Goal: Task Accomplishment & Management: Use online tool/utility

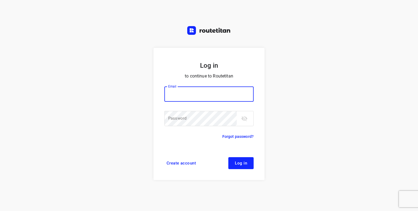
click at [187, 97] on input "email" at bounding box center [208, 94] width 89 height 15
type input "p.hilderson@telenet.be"
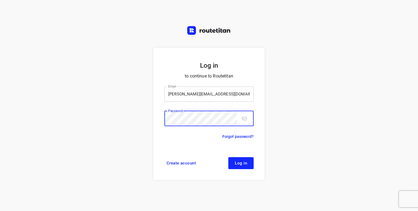
click at [228, 157] on button "Log in" at bounding box center [240, 163] width 25 height 12
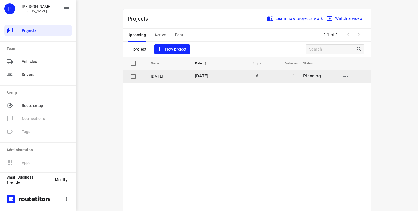
click at [154, 78] on p "5 september" at bounding box center [169, 76] width 36 height 6
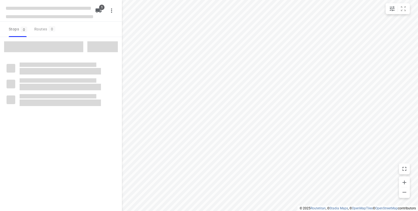
type input "distance"
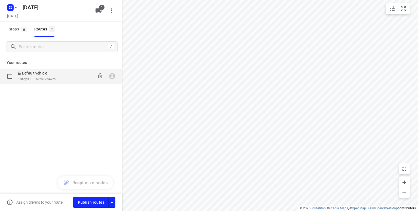
click at [47, 81] on p "6 stops • 116km • 2h42m" at bounding box center [36, 79] width 38 height 5
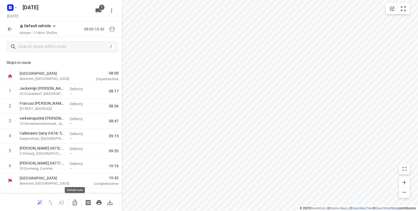
click at [75, 203] on icon "button" at bounding box center [75, 203] width 4 height 6
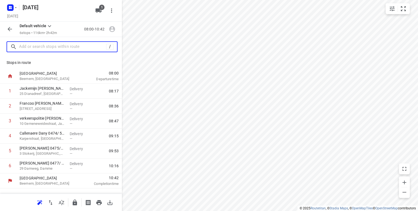
click at [24, 48] on input "text" at bounding box center [62, 47] width 87 height 8
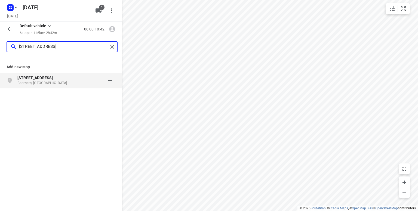
type input "lijnmetestraat 9"
click at [24, 78] on b "Lijnmetestraat 9" at bounding box center [34, 78] width 35 height 4
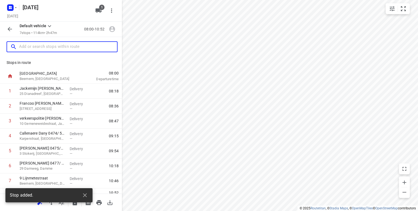
scroll to position [10, 0]
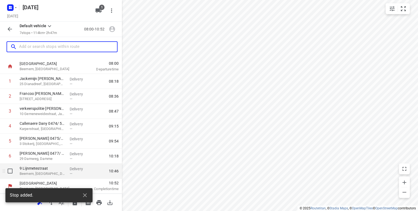
click at [52, 172] on p "Beernem, Belgium" at bounding box center [43, 173] width 46 height 5
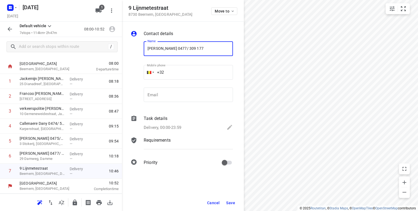
type input "Freddy 0477/ 309 177"
click at [232, 202] on span "Save" at bounding box center [230, 203] width 9 height 4
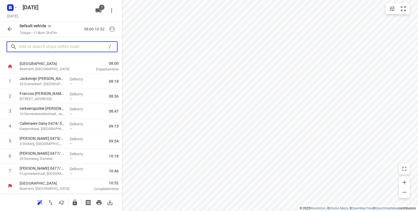
click at [39, 47] on input "text" at bounding box center [62, 47] width 87 height 8
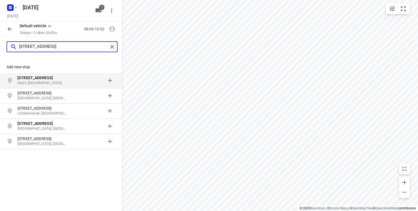
click at [31, 47] on input "handelstraat 8" at bounding box center [63, 47] width 89 height 8
type input "handelsstraat 8"
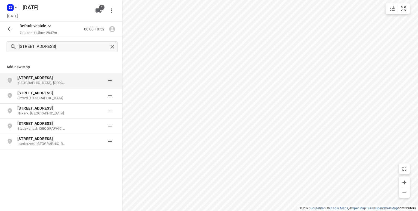
click at [36, 82] on p "Oostkamp, België" at bounding box center [42, 83] width 50 height 5
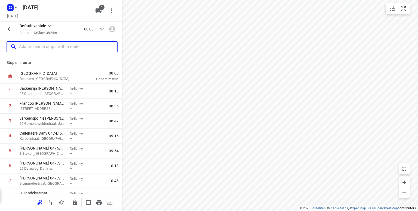
scroll to position [24, 0]
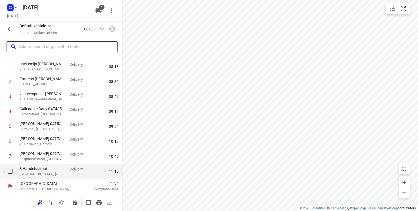
click at [35, 173] on p "Oostkamp, Belgium" at bounding box center [43, 173] width 46 height 5
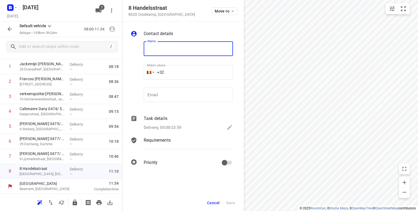
click at [157, 50] on input "text" at bounding box center [188, 48] width 89 height 15
type input "Karel Casteleyn 0486 557 082"
click at [227, 126] on icon at bounding box center [229, 127] width 7 height 7
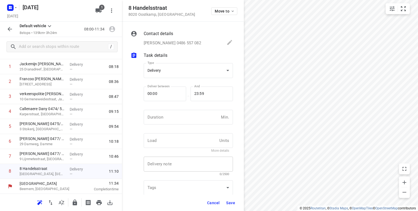
click at [189, 166] on textarea at bounding box center [188, 164] width 82 height 5
type textarea "Factuur gegevens op mail"
click at [230, 204] on span "Save" at bounding box center [230, 203] width 9 height 4
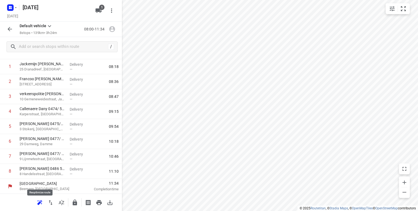
click at [38, 203] on icon "button" at bounding box center [39, 204] width 4 height 4
click at [405, 192] on icon "button" at bounding box center [404, 192] width 4 height 1
click at [406, 192] on icon "button" at bounding box center [404, 192] width 7 height 7
click at [49, 204] on icon "button" at bounding box center [50, 202] width 7 height 7
click at [404, 182] on icon "button" at bounding box center [404, 182] width 7 height 7
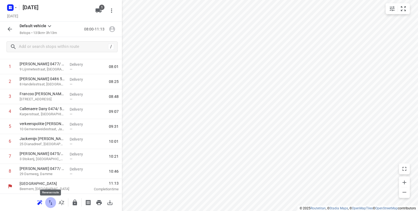
click at [51, 202] on icon "button" at bounding box center [50, 202] width 7 height 7
click at [75, 202] on icon "button" at bounding box center [75, 203] width 4 height 6
click at [16, 11] on button "button" at bounding box center [11, 7] width 11 height 9
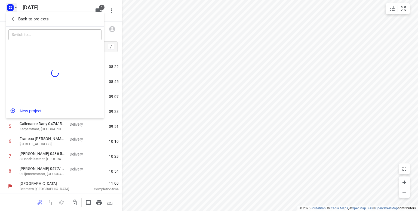
click at [13, 20] on icon "button" at bounding box center [13, 19] width 4 height 4
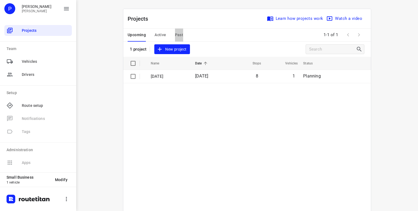
click at [177, 33] on span "Past" at bounding box center [179, 35] width 8 height 7
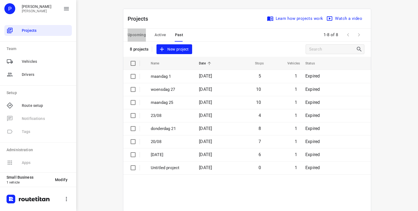
click at [136, 36] on span "Upcoming" at bounding box center [137, 35] width 18 height 7
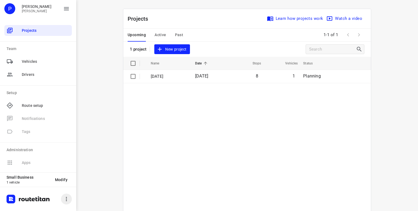
click at [65, 196] on icon "button" at bounding box center [66, 199] width 7 height 7
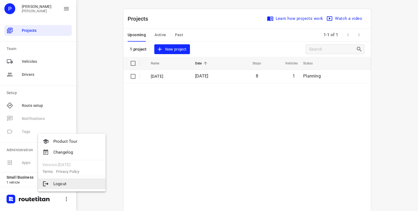
click at [59, 184] on li "Logout" at bounding box center [71, 183] width 67 height 11
